Goal: Go to known website: Access a specific website the user already knows

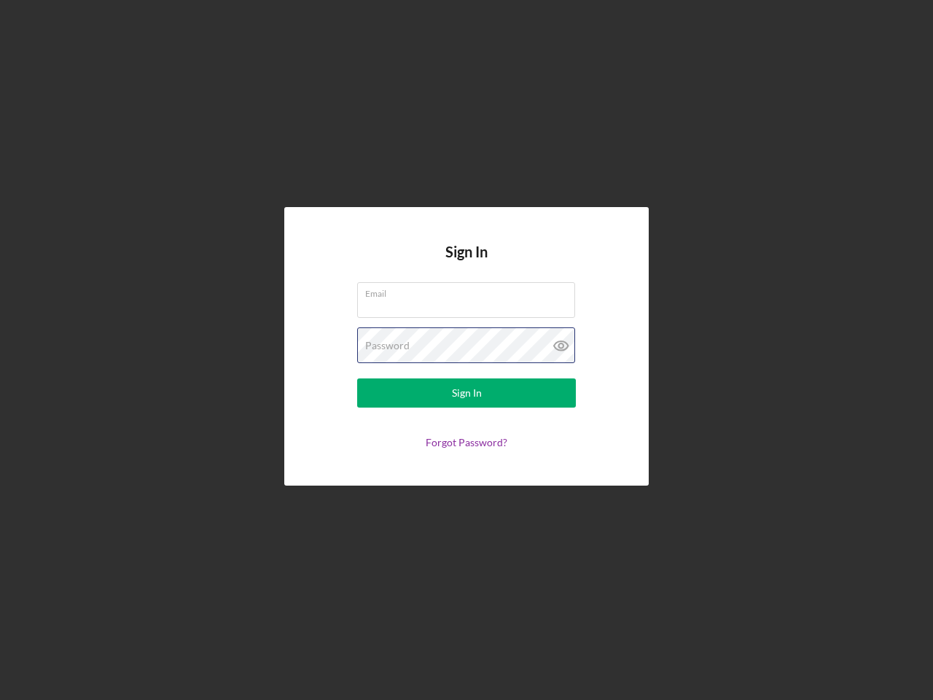
click at [466, 350] on div "Password" at bounding box center [466, 345] width 219 height 36
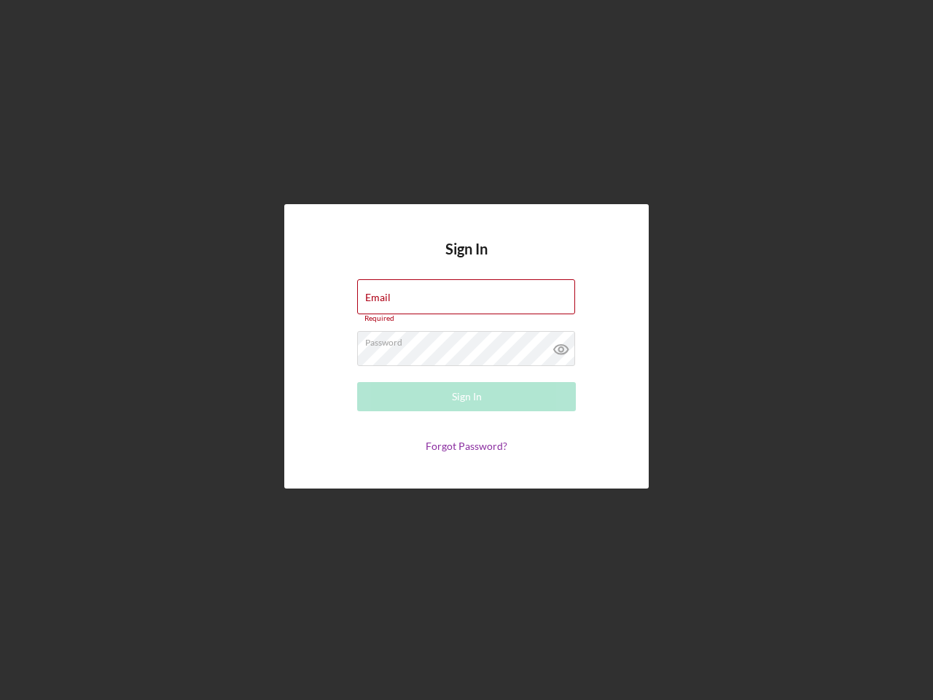
click at [561, 345] on icon at bounding box center [561, 349] width 36 height 36
